Goal: Task Accomplishment & Management: Manage account settings

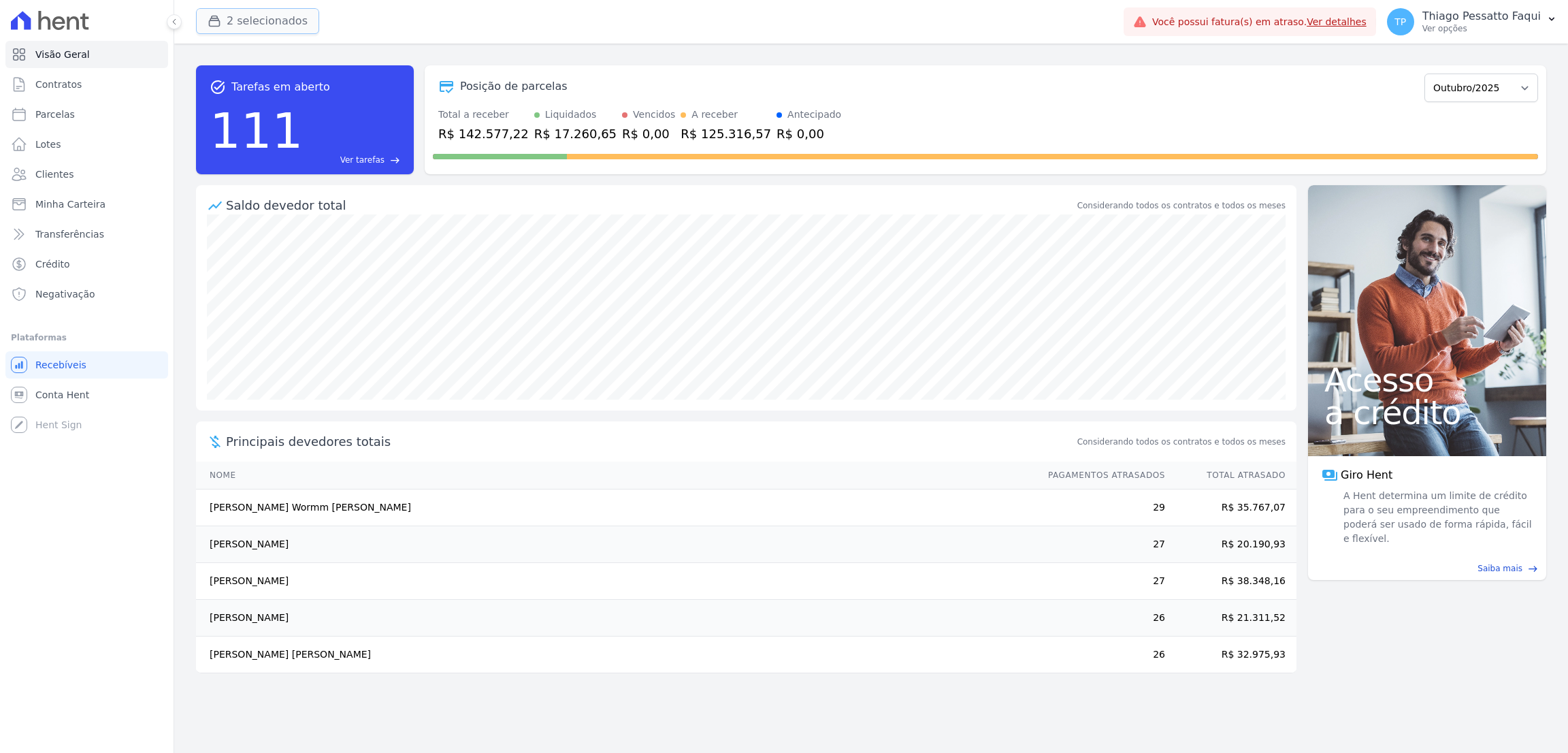
click at [256, 13] on button "2 selecionados" at bounding box center [258, 21] width 123 height 26
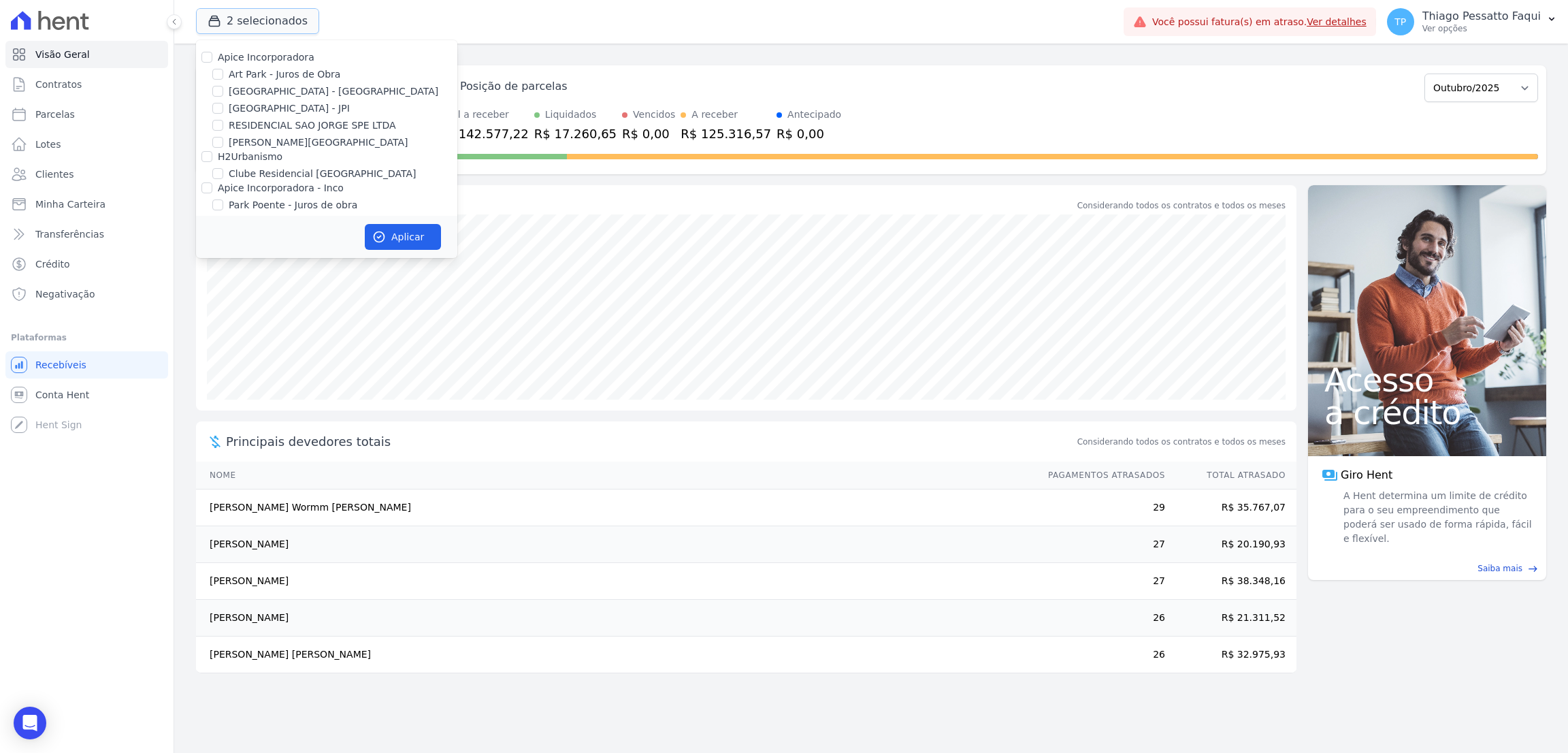
scroll to position [42, 0]
click at [276, 138] on label "Clube Residencial [GEOGRAPHIC_DATA]" at bounding box center [322, 133] width 187 height 14
click at [223, 138] on input "Clube Residencial [GEOGRAPHIC_DATA]" at bounding box center [217, 132] width 11 height 11
checkbox input "true"
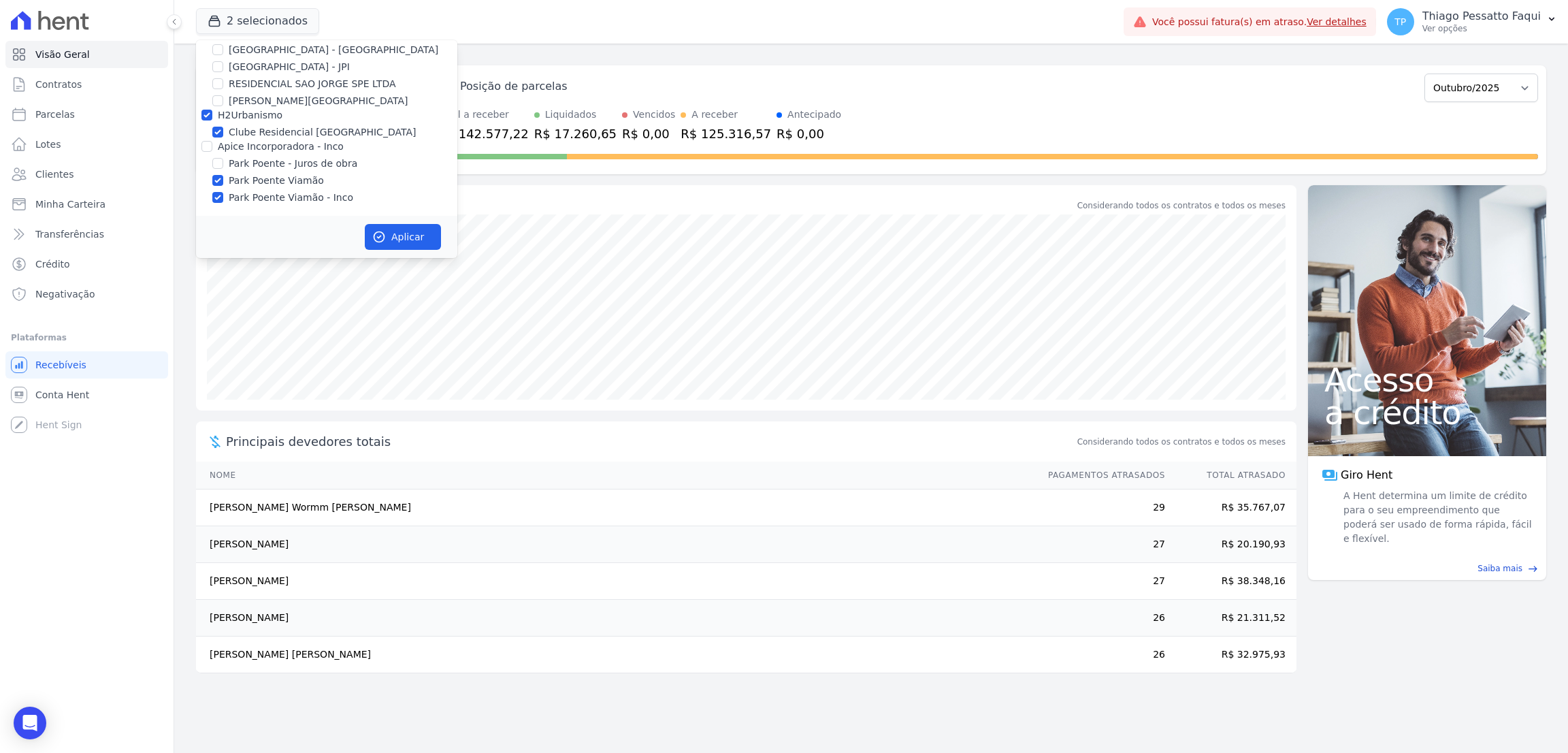
click at [270, 143] on label "Apice Incorporadora - Inco" at bounding box center [281, 146] width 126 height 11
click at [212, 143] on input "Apice Incorporadora - Inco" at bounding box center [206, 146] width 11 height 11
checkbox input "true"
click at [247, 116] on label "H2Urbanismo" at bounding box center [250, 115] width 64 height 11
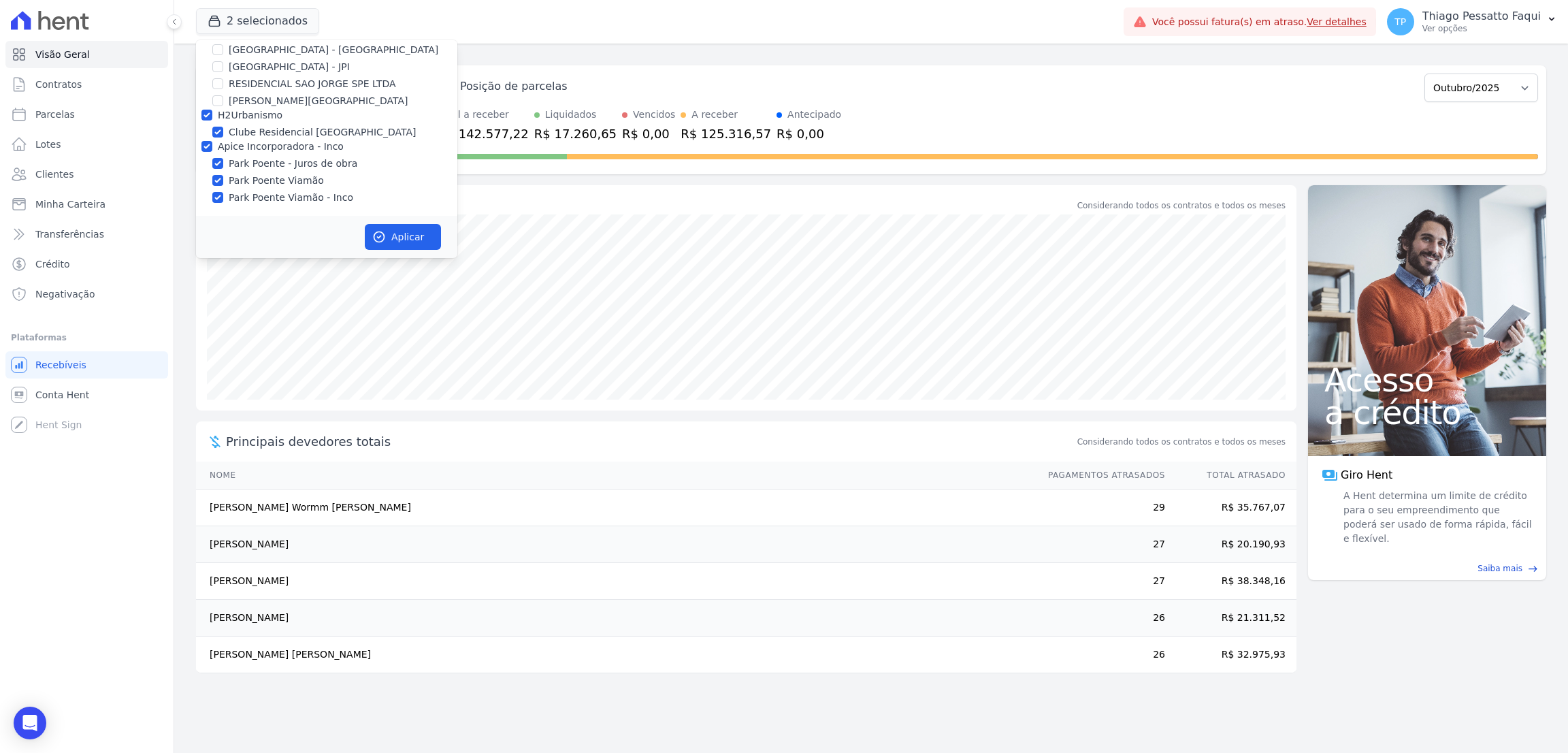
click at [212, 116] on input "H2Urbanismo" at bounding box center [206, 115] width 11 height 11
checkbox input "false"
click at [269, 149] on label "Apice Incorporadora - Inco" at bounding box center [281, 146] width 126 height 11
click at [212, 149] on input "Apice Incorporadora - Inco" at bounding box center [206, 146] width 11 height 11
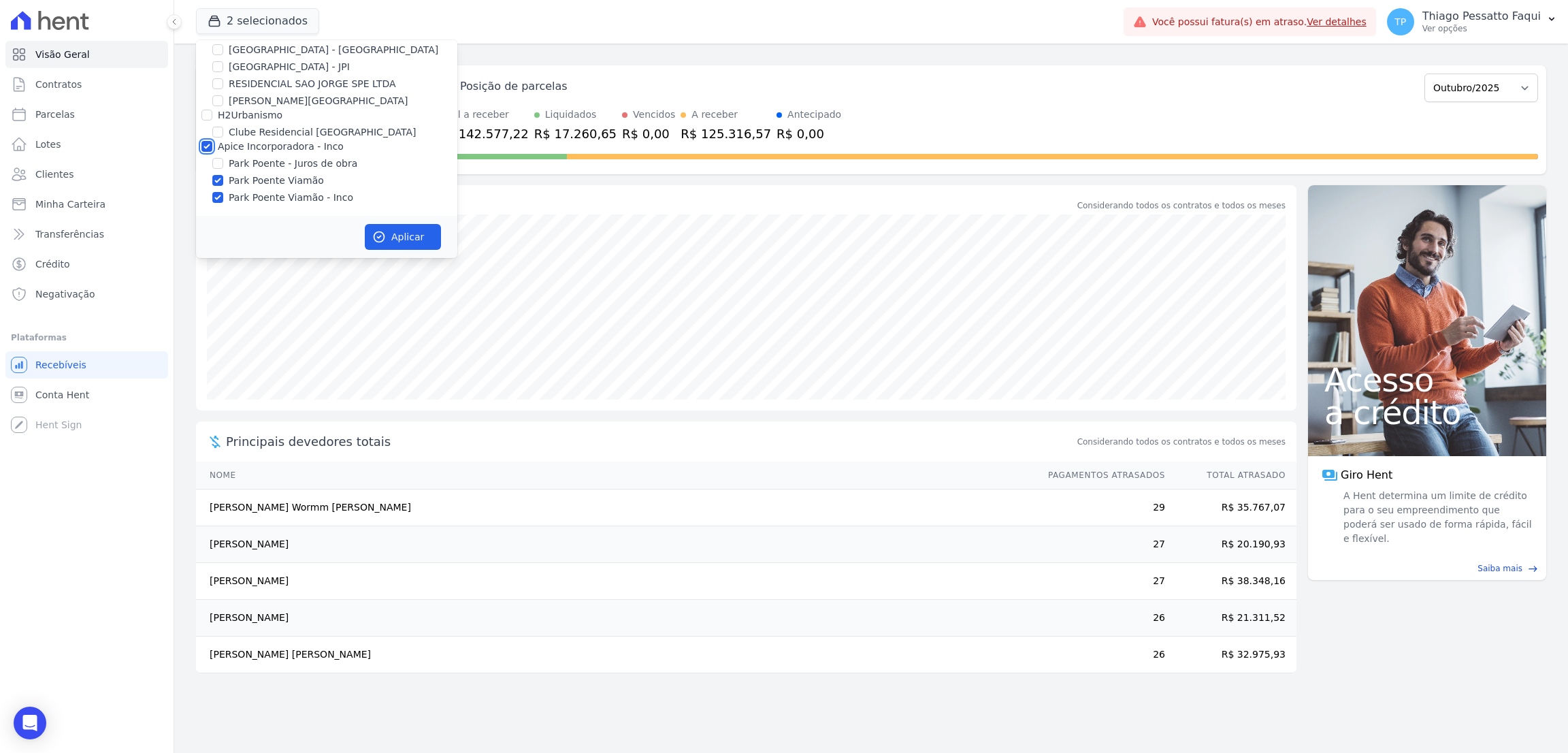
checkbox input "false"
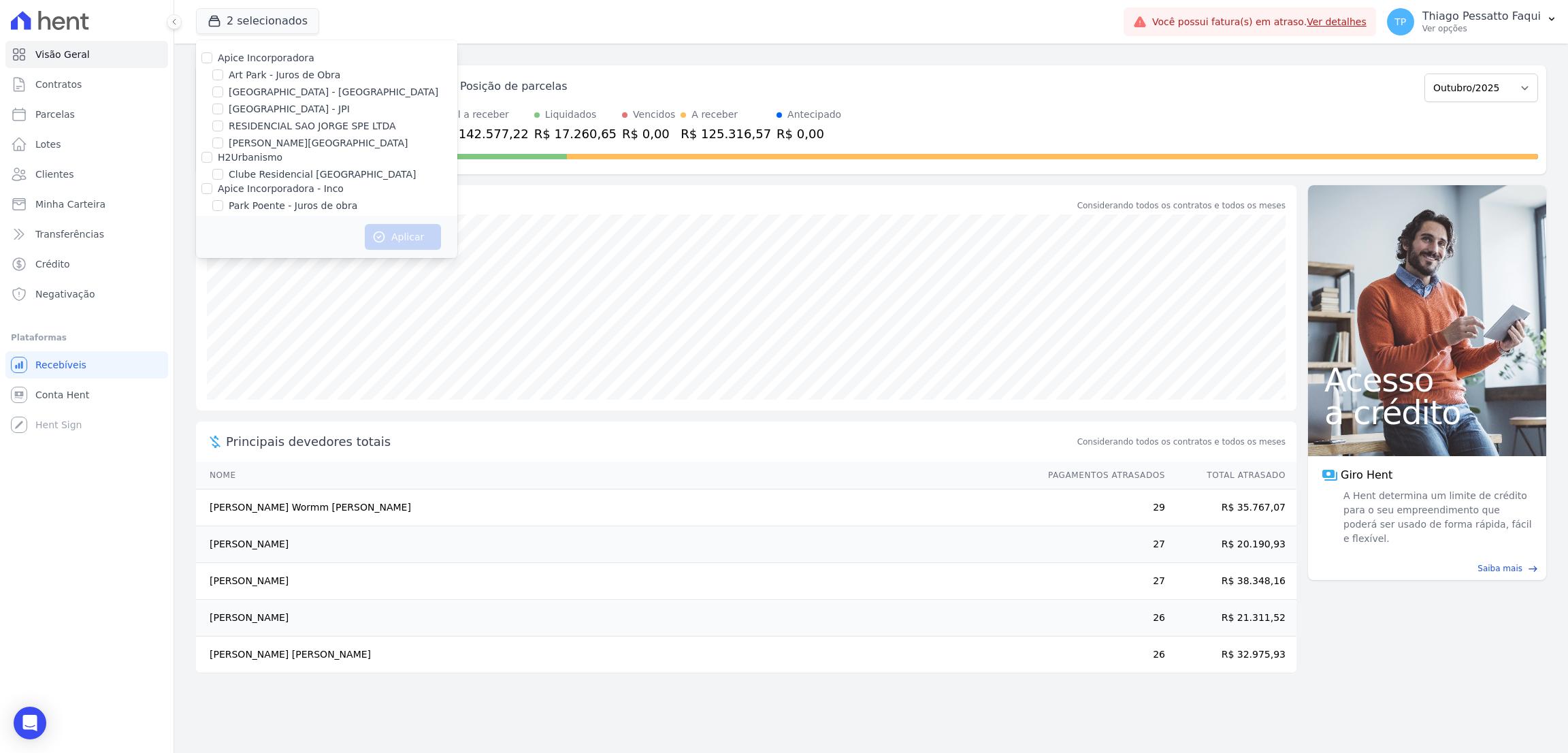
click at [277, 92] on label "[GEOGRAPHIC_DATA] - [GEOGRAPHIC_DATA]" at bounding box center [333, 92] width 210 height 14
click at [223, 92] on input "[GEOGRAPHIC_DATA] - [GEOGRAPHIC_DATA]" at bounding box center [217, 92] width 11 height 11
checkbox input "true"
click at [394, 234] on button "Aplicar" at bounding box center [403, 237] width 76 height 26
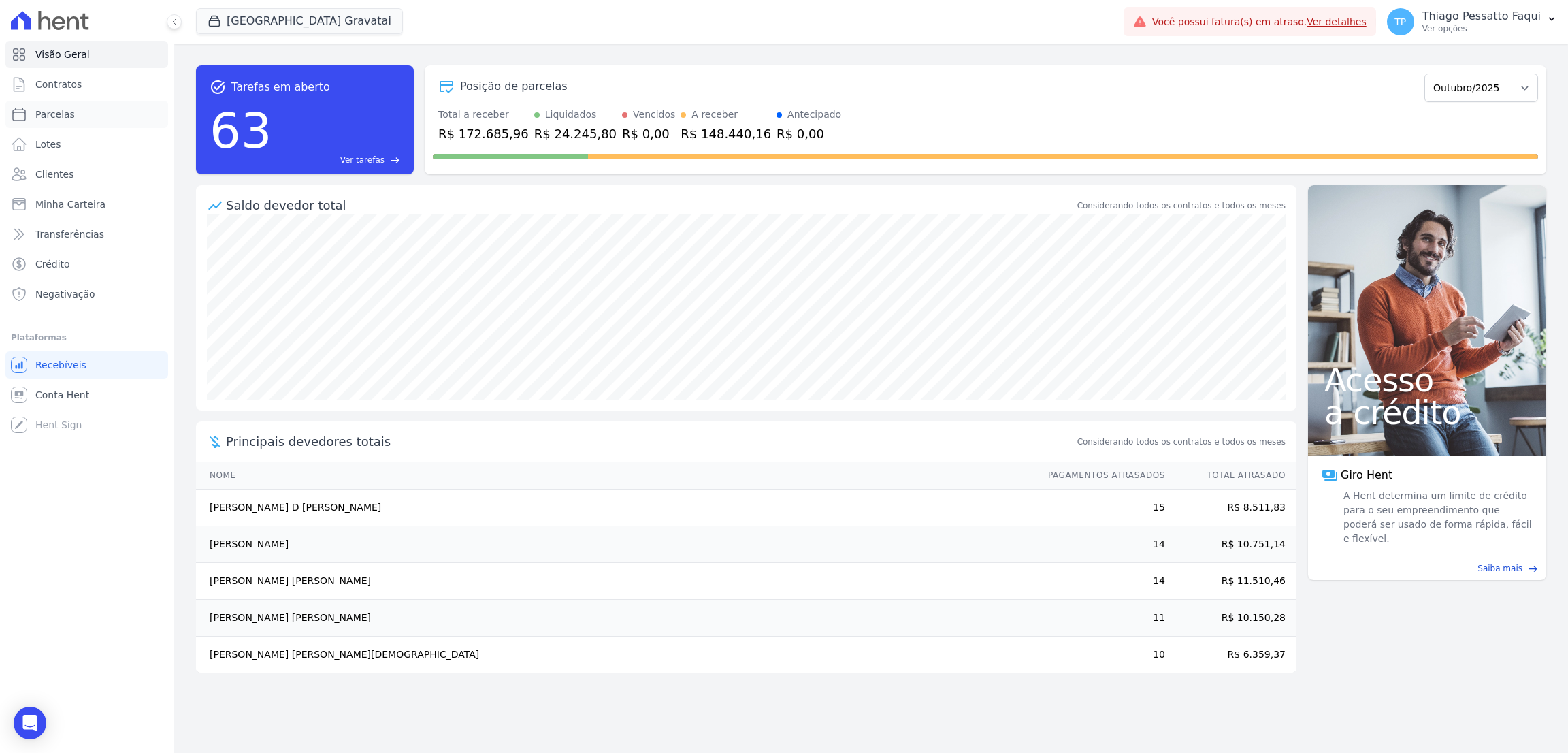
click at [72, 119] on link "Parcelas" at bounding box center [87, 115] width 163 height 27
select select
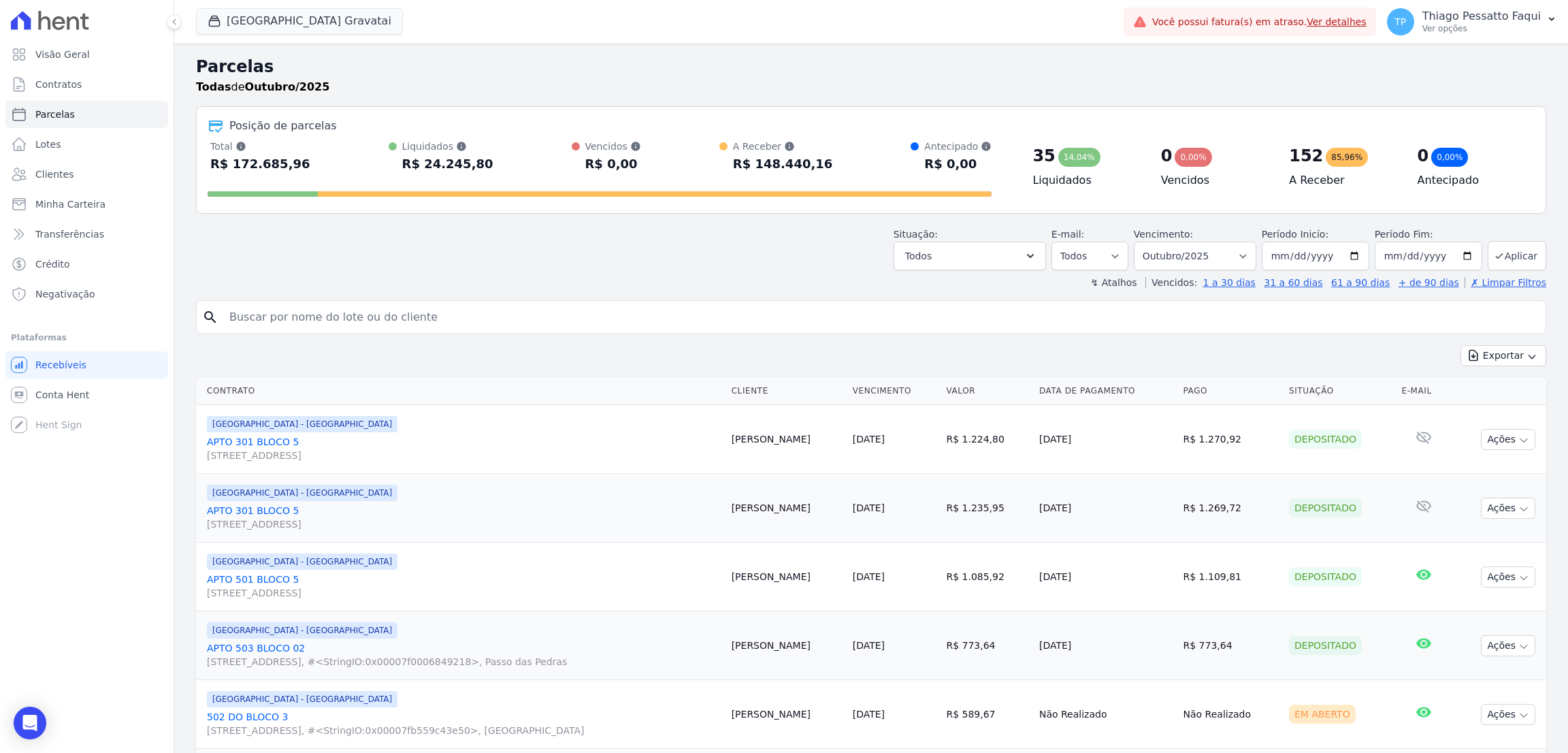
click at [334, 326] on input "search" at bounding box center [880, 317] width 1319 height 27
paste input "[PERSON_NAME]"
type input "[PERSON_NAME]"
select select
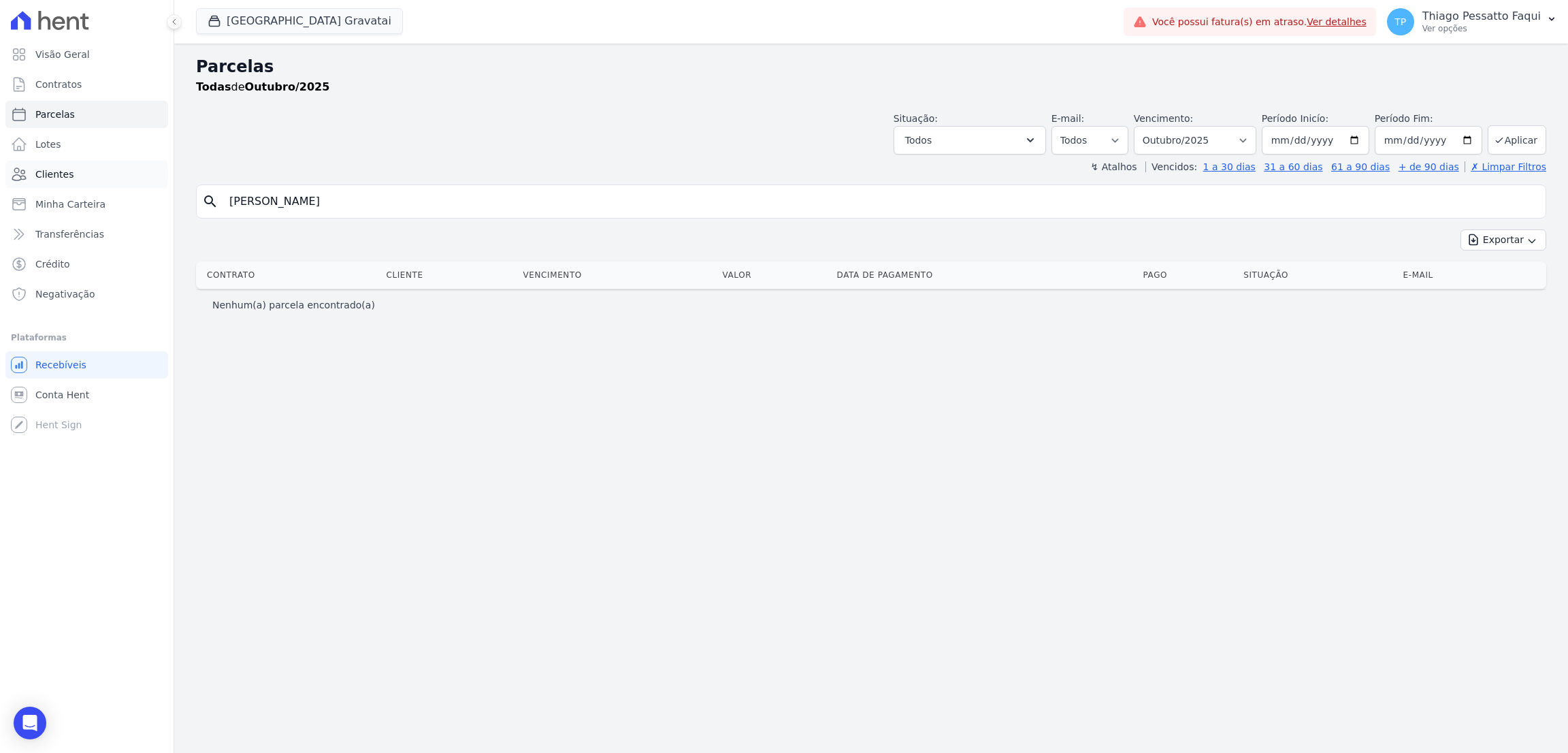
click at [61, 175] on span "Clientes" at bounding box center [54, 174] width 38 height 14
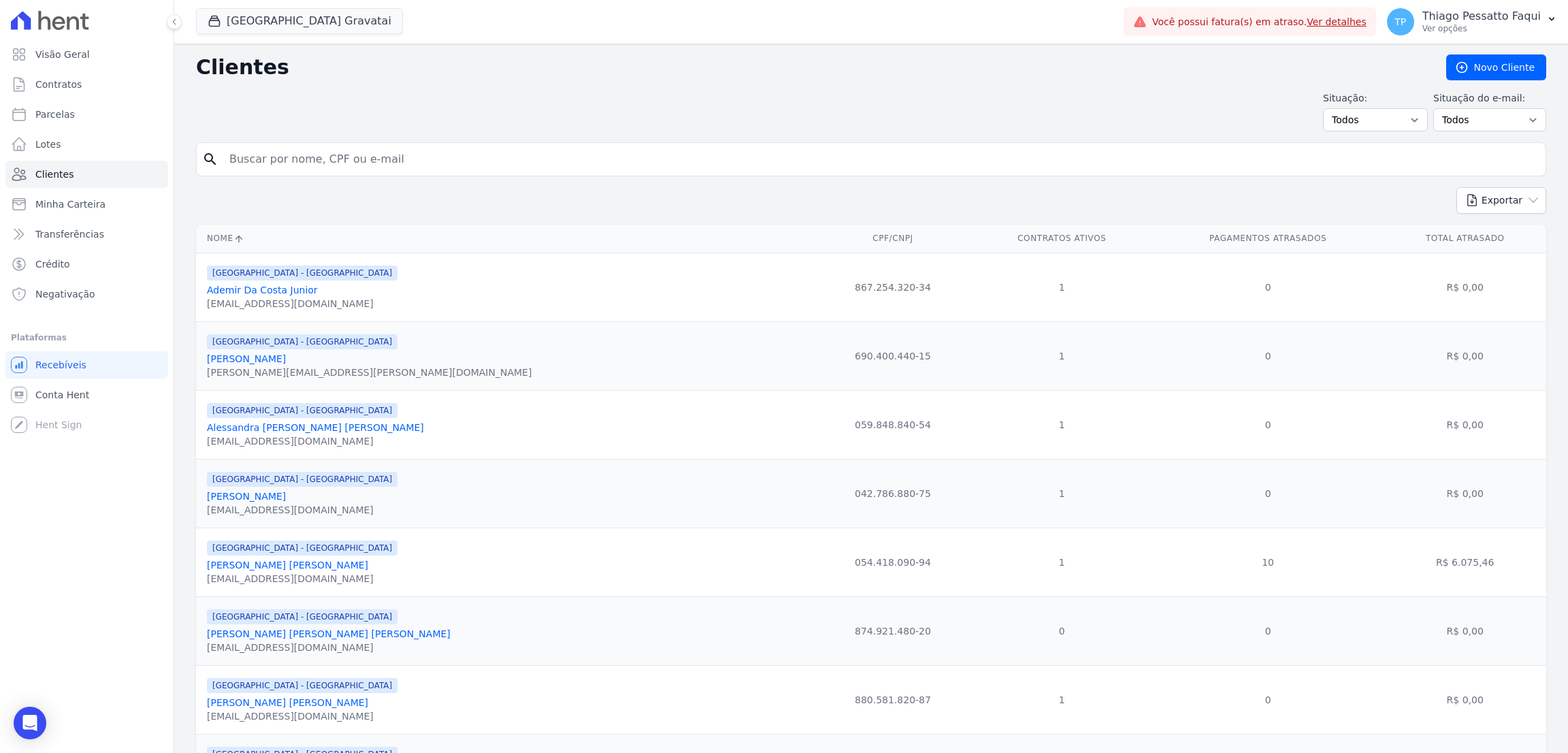
drag, startPoint x: 335, startPoint y: 179, endPoint x: 334, endPoint y: 165, distance: 14.0
click at [335, 177] on form "search" at bounding box center [871, 165] width 1350 height 45
click at [334, 165] on input "search" at bounding box center [880, 159] width 1319 height 27
paste input "[PERSON_NAME]"
type input "[PERSON_NAME]"
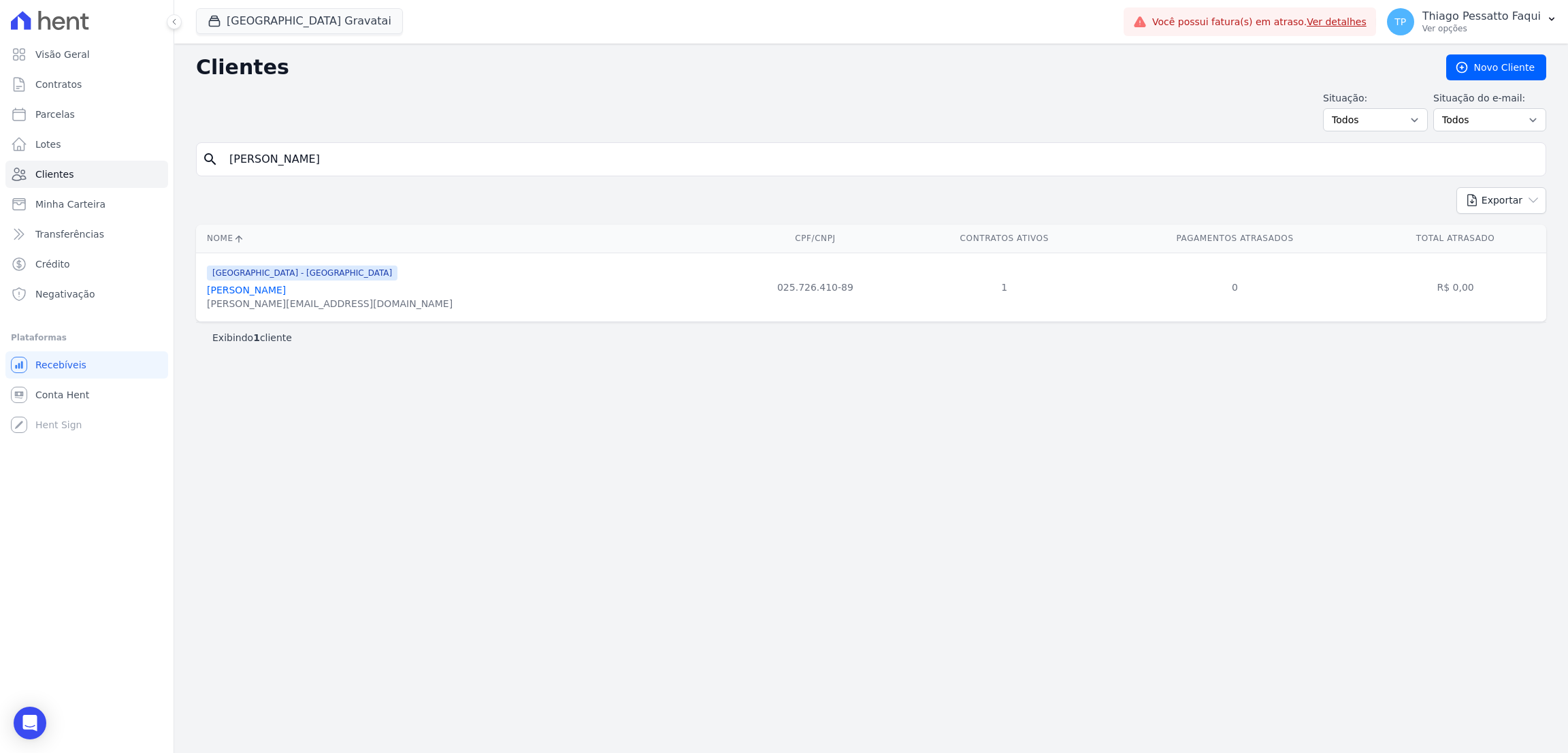
click at [282, 287] on link "[PERSON_NAME]" at bounding box center [246, 289] width 79 height 11
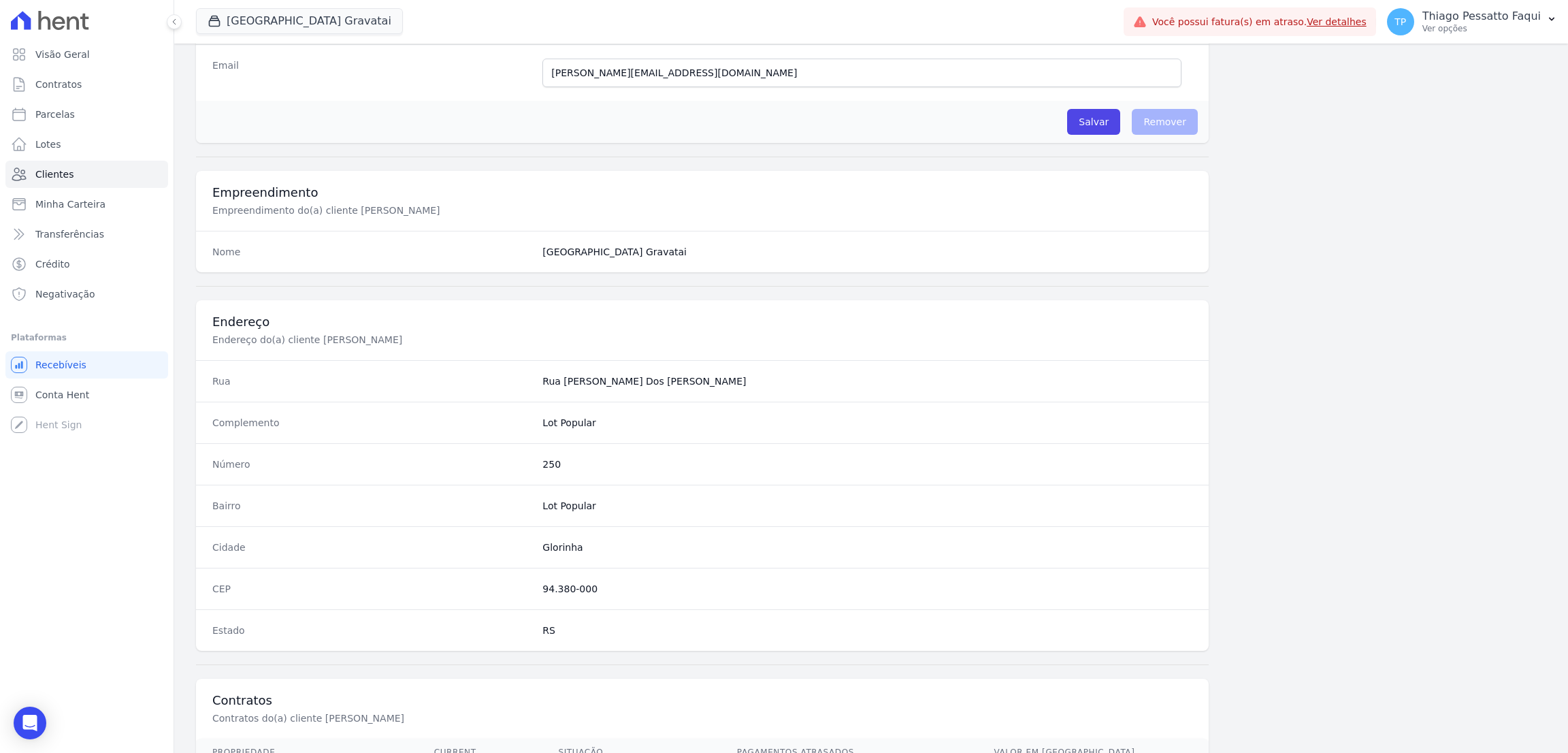
scroll to position [524, 0]
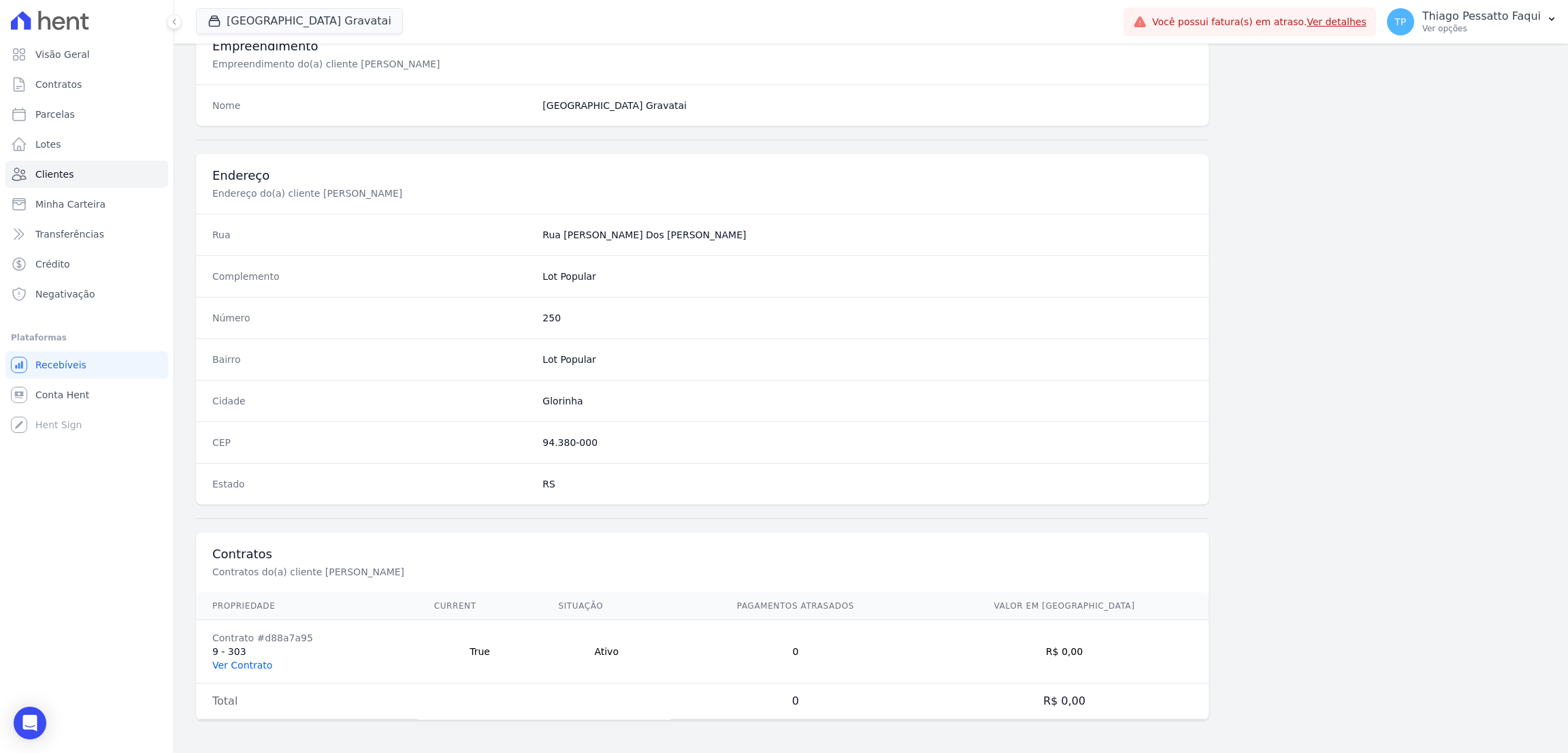
click at [250, 666] on link "Ver Contrato" at bounding box center [242, 665] width 60 height 11
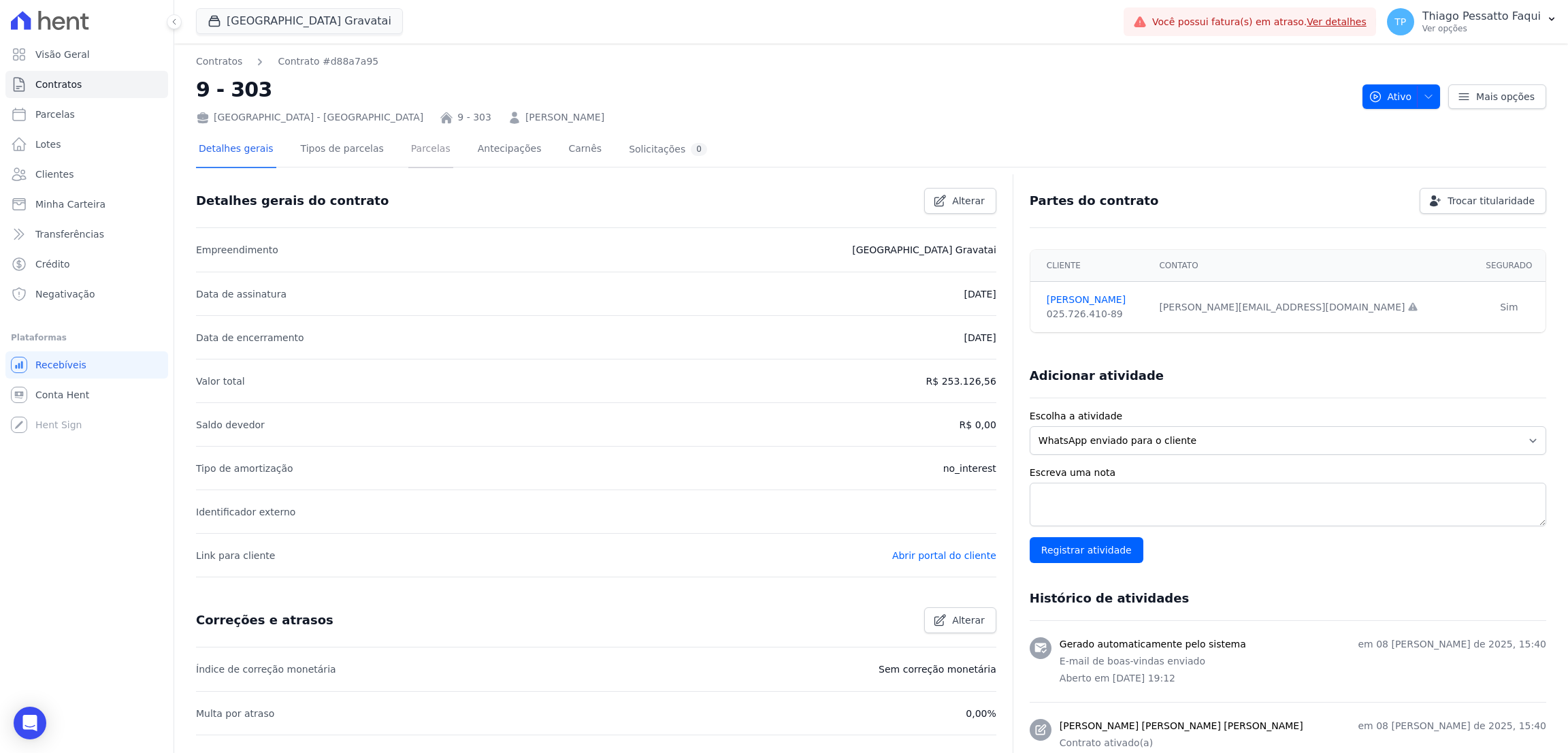
click at [408, 150] on link "Parcelas" at bounding box center [431, 150] width 45 height 36
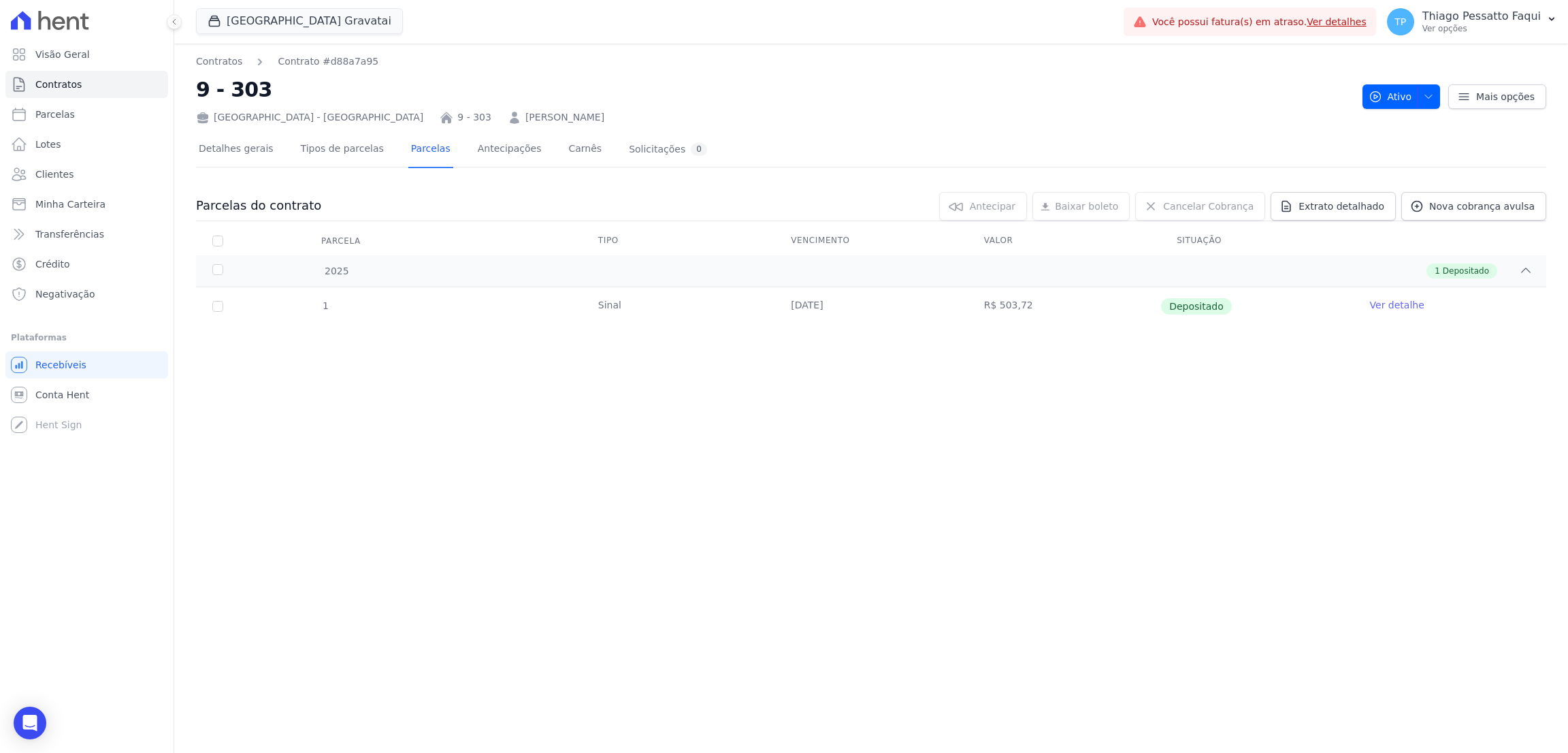
click at [736, 434] on div "Contratos Contrato #d88a7a95 9 - 303 [GEOGRAPHIC_DATA] - [GEOGRAPHIC_DATA] 9 - …" at bounding box center [871, 398] width 1394 height 709
drag, startPoint x: 776, startPoint y: 559, endPoint x: 738, endPoint y: 540, distance: 42.5
click at [772, 557] on div "Contratos Contrato #d88a7a95 9 - 303 [GEOGRAPHIC_DATA] - [GEOGRAPHIC_DATA] 9 - …" at bounding box center [871, 398] width 1394 height 709
